Goal: Task Accomplishment & Management: Manage account settings

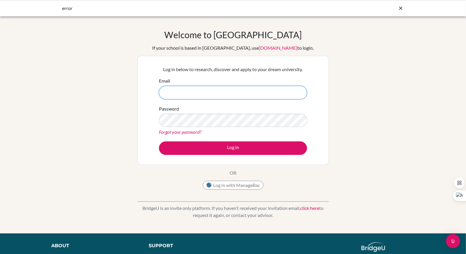
type input "carmemw@ecak12.com"
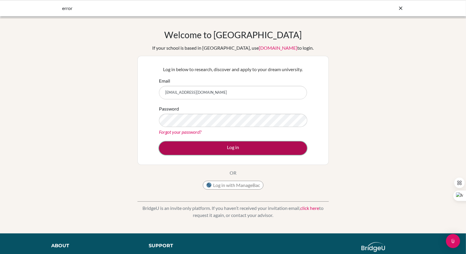
click at [238, 147] on button "Log in" at bounding box center [233, 149] width 148 height 14
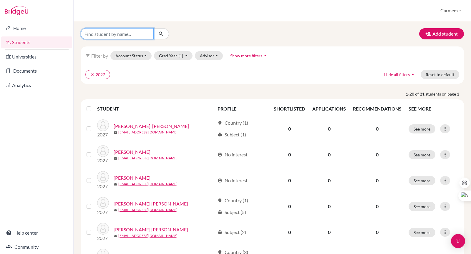
click at [131, 37] on input "Find student by name..." at bounding box center [117, 33] width 73 height 11
type input "Alfredo"
click button "submit" at bounding box center [161, 33] width 16 height 11
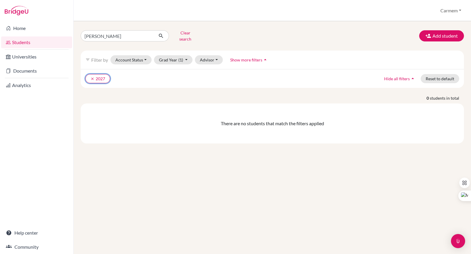
click at [93, 77] on icon "clear" at bounding box center [92, 79] width 4 height 4
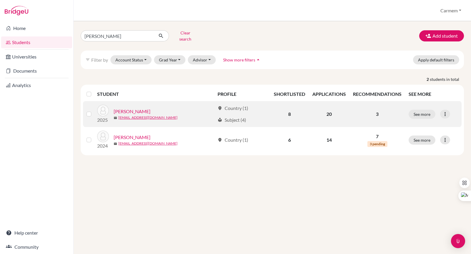
click at [137, 108] on link "[PERSON_NAME]" at bounding box center [132, 111] width 37 height 7
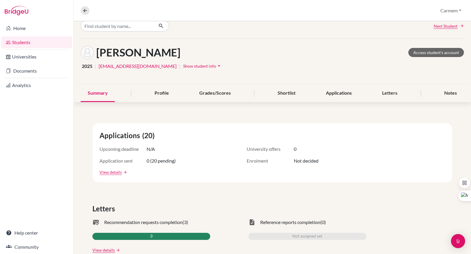
scroll to position [16, 0]
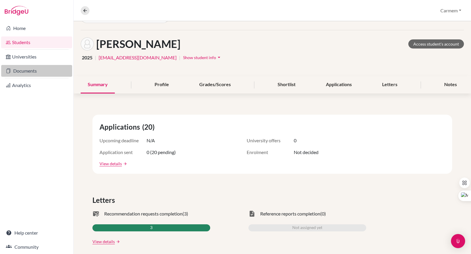
click at [26, 74] on link "Documents" at bounding box center [36, 71] width 71 height 12
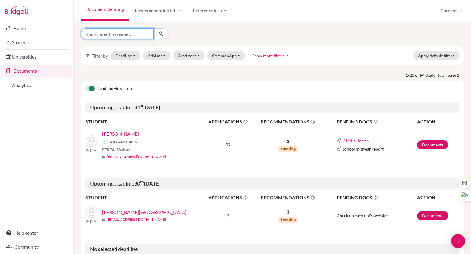
click at [122, 34] on input "Find student by name..." at bounding box center [117, 33] width 73 height 11
type input "Alfredo"
click button "submit" at bounding box center [161, 33] width 16 height 11
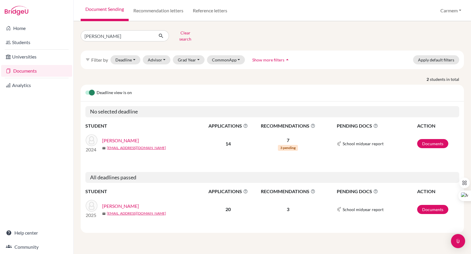
click at [126, 203] on link "[PERSON_NAME]" at bounding box center [120, 206] width 37 height 7
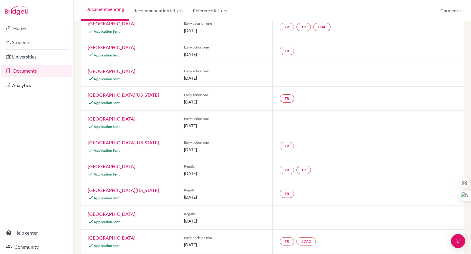
scroll to position [323, 0]
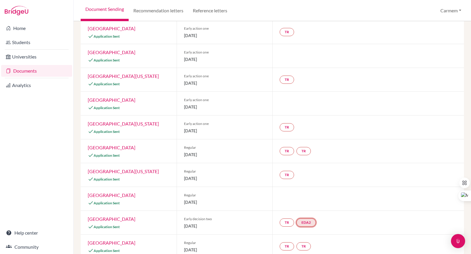
click at [305, 219] on link "EDA2" at bounding box center [305, 223] width 19 height 8
click at [297, 190] on h3 "Early decision agreement 2" at bounding box center [305, 195] width 61 height 11
click at [302, 209] on small "Incomplete" at bounding box center [306, 211] width 54 height 5
click at [304, 219] on link "EDA2" at bounding box center [305, 223] width 19 height 8
click at [293, 190] on h3 "Early decision agreement 2" at bounding box center [305, 195] width 61 height 11
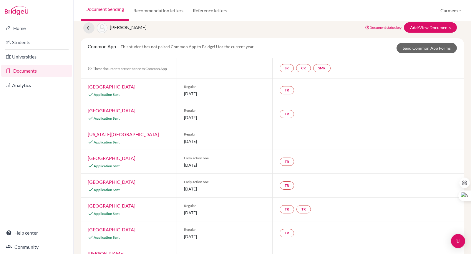
scroll to position [0, 0]
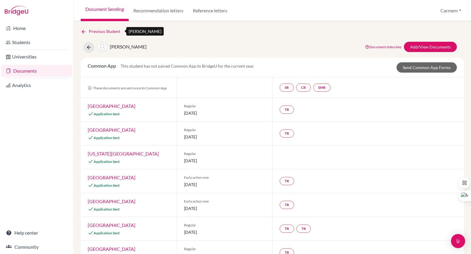
click at [83, 31] on icon at bounding box center [84, 32] width 6 height 6
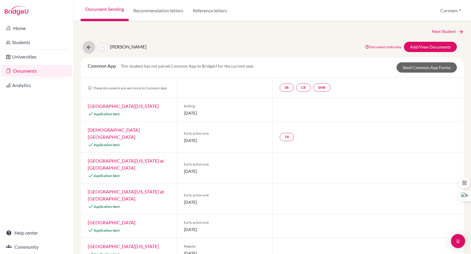
click at [87, 47] on icon at bounding box center [89, 47] width 6 height 6
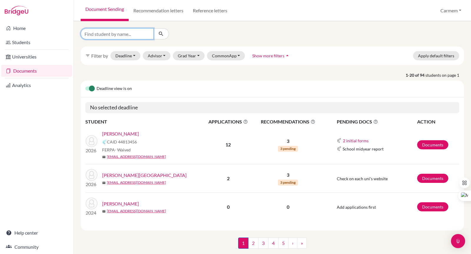
click at [135, 35] on input "Find student by name..." at bounding box center [117, 33] width 73 height 11
type input "NICOLAS"
click button "submit" at bounding box center [161, 33] width 16 height 11
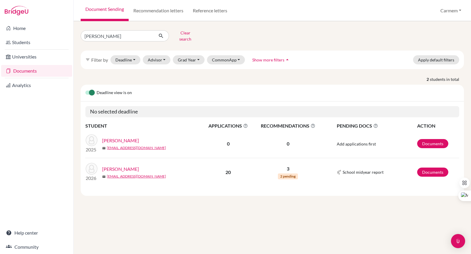
click at [126, 166] on link "Vazquez, Nicolas" at bounding box center [120, 169] width 37 height 7
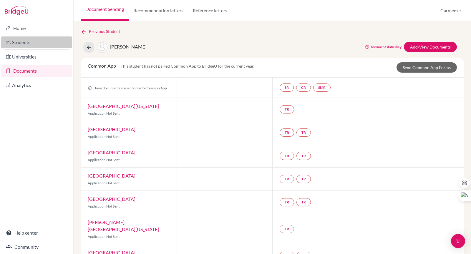
click at [20, 42] on link "Students" at bounding box center [36, 42] width 71 height 12
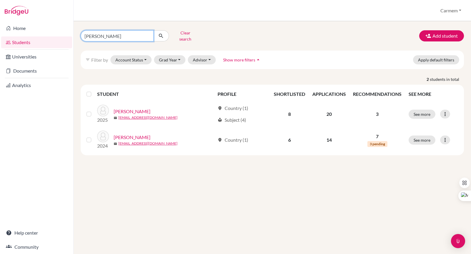
drag, startPoint x: 119, startPoint y: 35, endPoint x: 76, endPoint y: 33, distance: 43.0
click at [76, 33] on div "Alfredo Clear search Add student filter_list Filter by Account Status Active ac…" at bounding box center [272, 137] width 397 height 233
type input "[PERSON_NAME]"
click button "submit" at bounding box center [161, 35] width 16 height 11
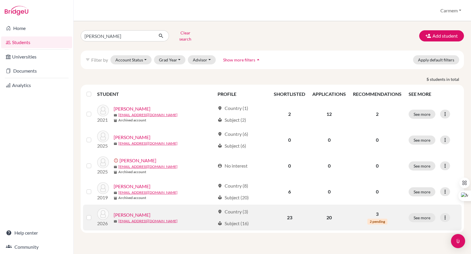
click at [133, 212] on link "[PERSON_NAME]" at bounding box center [132, 215] width 37 height 7
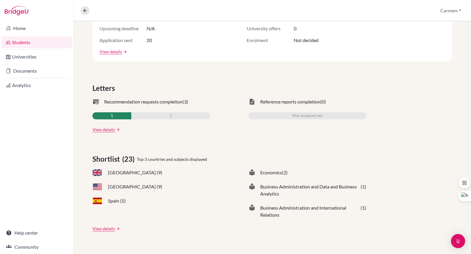
scroll to position [59, 0]
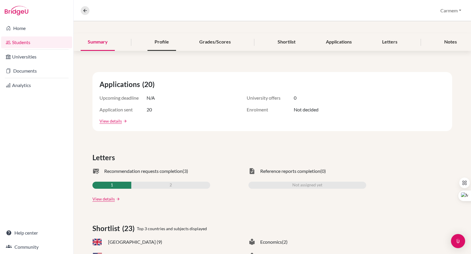
click at [158, 42] on div "Profile" at bounding box center [161, 42] width 29 height 17
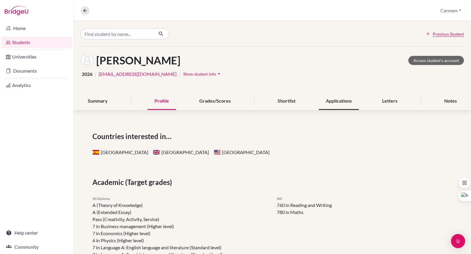
click at [334, 102] on div "Applications" at bounding box center [339, 101] width 40 height 17
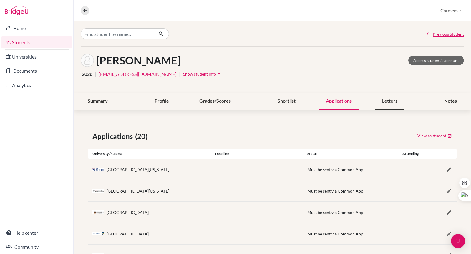
click at [386, 100] on div "Letters" at bounding box center [389, 101] width 29 height 17
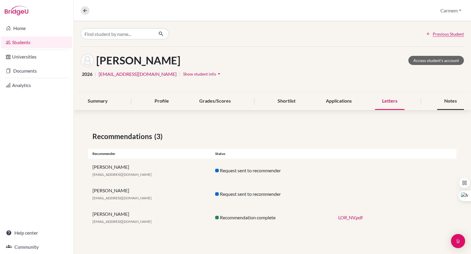
click at [452, 98] on div "Notes" at bounding box center [450, 101] width 27 height 17
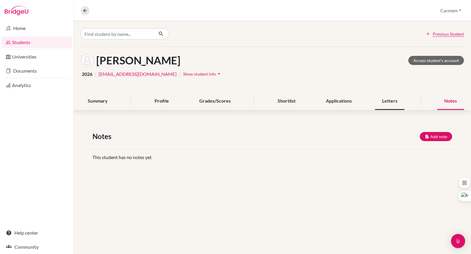
click at [383, 102] on div "Letters" at bounding box center [389, 101] width 29 height 17
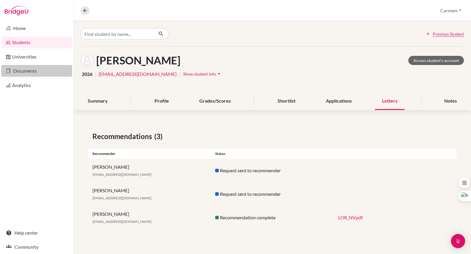
click at [21, 72] on link "Documents" at bounding box center [36, 71] width 71 height 12
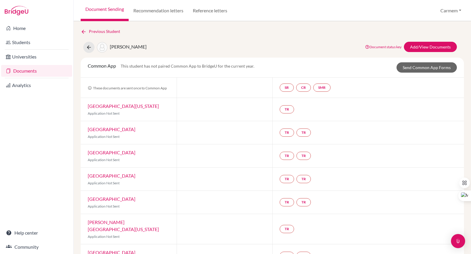
click at [127, 105] on link "[GEOGRAPHIC_DATA][US_STATE]" at bounding box center [123, 106] width 71 height 6
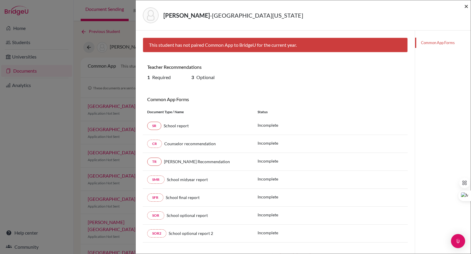
click at [467, 7] on span "×" at bounding box center [466, 6] width 4 height 9
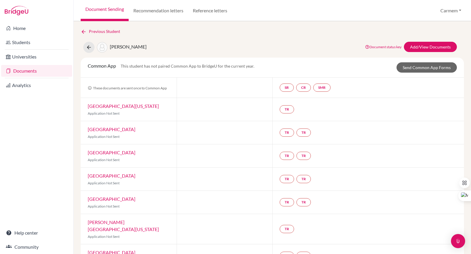
click at [111, 127] on link "Boston College" at bounding box center [112, 130] width 48 height 6
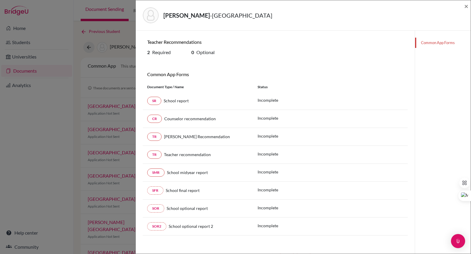
scroll to position [17, 0]
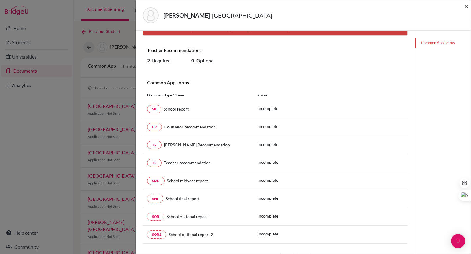
click at [466, 7] on span "×" at bounding box center [466, 6] width 4 height 9
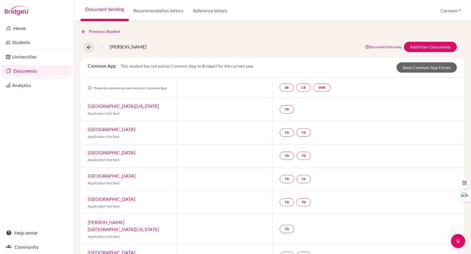
click at [99, 199] on link "[GEOGRAPHIC_DATA]" at bounding box center [112, 199] width 48 height 6
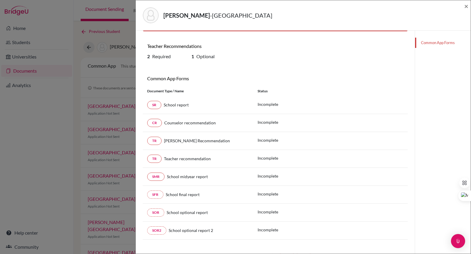
scroll to position [29, 0]
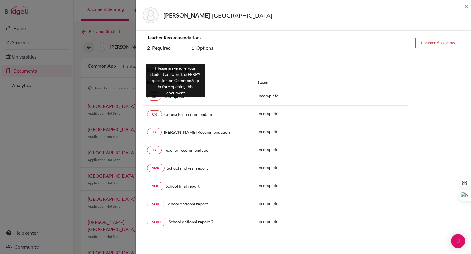
click at [179, 97] on span "School report" at bounding box center [176, 96] width 25 height 5
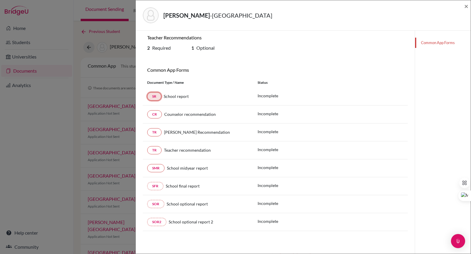
click at [155, 98] on link "SR" at bounding box center [154, 96] width 14 height 8
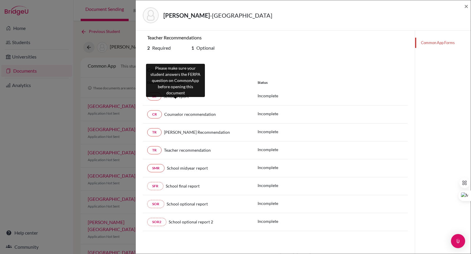
click at [170, 97] on span "School report" at bounding box center [176, 96] width 25 height 5
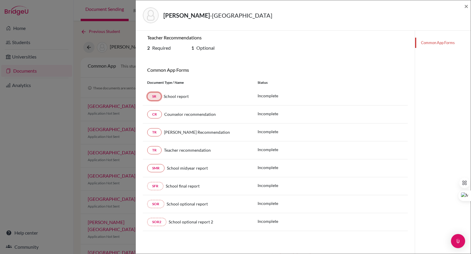
click at [158, 98] on link "SR" at bounding box center [154, 96] width 14 height 8
click at [154, 114] on link "CR" at bounding box center [154, 114] width 15 height 8
click at [155, 112] on link "CR" at bounding box center [154, 114] width 15 height 8
click at [467, 6] on span "×" at bounding box center [466, 6] width 4 height 9
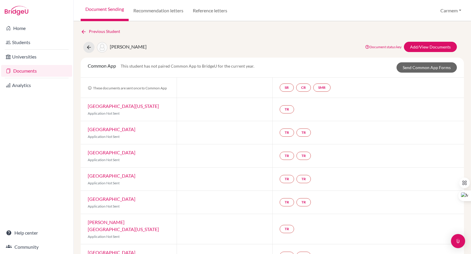
click at [28, 74] on link "Documents" at bounding box center [36, 71] width 71 height 12
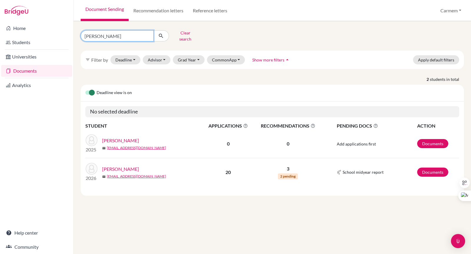
drag, startPoint x: 116, startPoint y: 35, endPoint x: 83, endPoint y: 32, distance: 33.7
click at [83, 32] on input "NICOLAS" at bounding box center [117, 35] width 73 height 11
type input "alejandro"
click button "submit" at bounding box center [161, 35] width 16 height 11
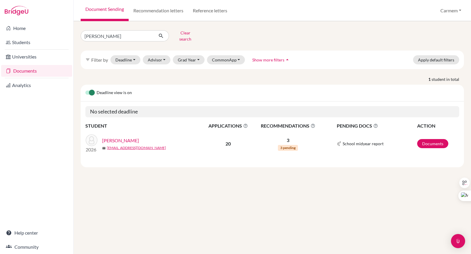
click at [118, 138] on link "[PERSON_NAME]" at bounding box center [120, 140] width 37 height 7
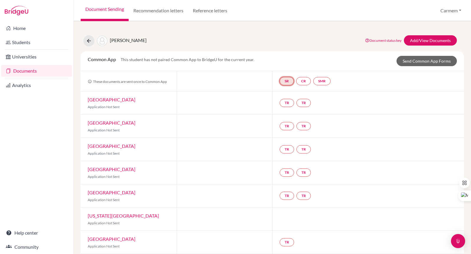
click at [285, 80] on link "SR" at bounding box center [287, 81] width 14 height 8
click at [283, 69] on small "Incomplete" at bounding box center [286, 69] width 27 height 5
click at [285, 79] on link "SR School report School report Incomplete" at bounding box center [287, 81] width 14 height 8
click at [284, 79] on link "SR" at bounding box center [287, 81] width 14 height 8
click at [277, 53] on h3 "School report" at bounding box center [287, 53] width 34 height 11
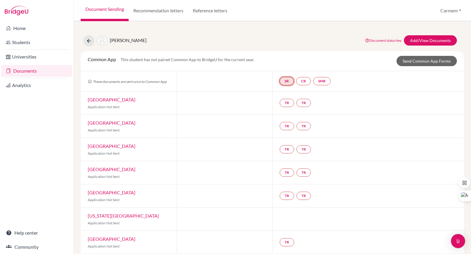
click at [284, 80] on link "SR" at bounding box center [287, 81] width 14 height 8
click at [278, 54] on h3 "School report" at bounding box center [287, 53] width 34 height 11
click at [283, 79] on link "SR" at bounding box center [287, 81] width 14 height 8
click at [282, 69] on small "Incomplete" at bounding box center [286, 69] width 27 height 5
click at [285, 82] on link "SR" at bounding box center [287, 81] width 14 height 8
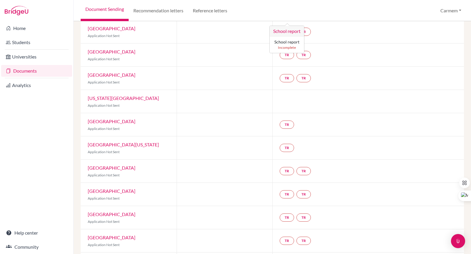
scroll to position [4, 0]
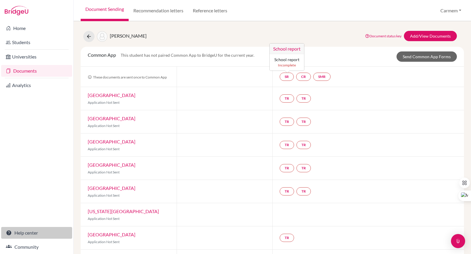
click at [35, 233] on link "Help center" at bounding box center [36, 233] width 71 height 12
